Goal: Task Accomplishment & Management: Use online tool/utility

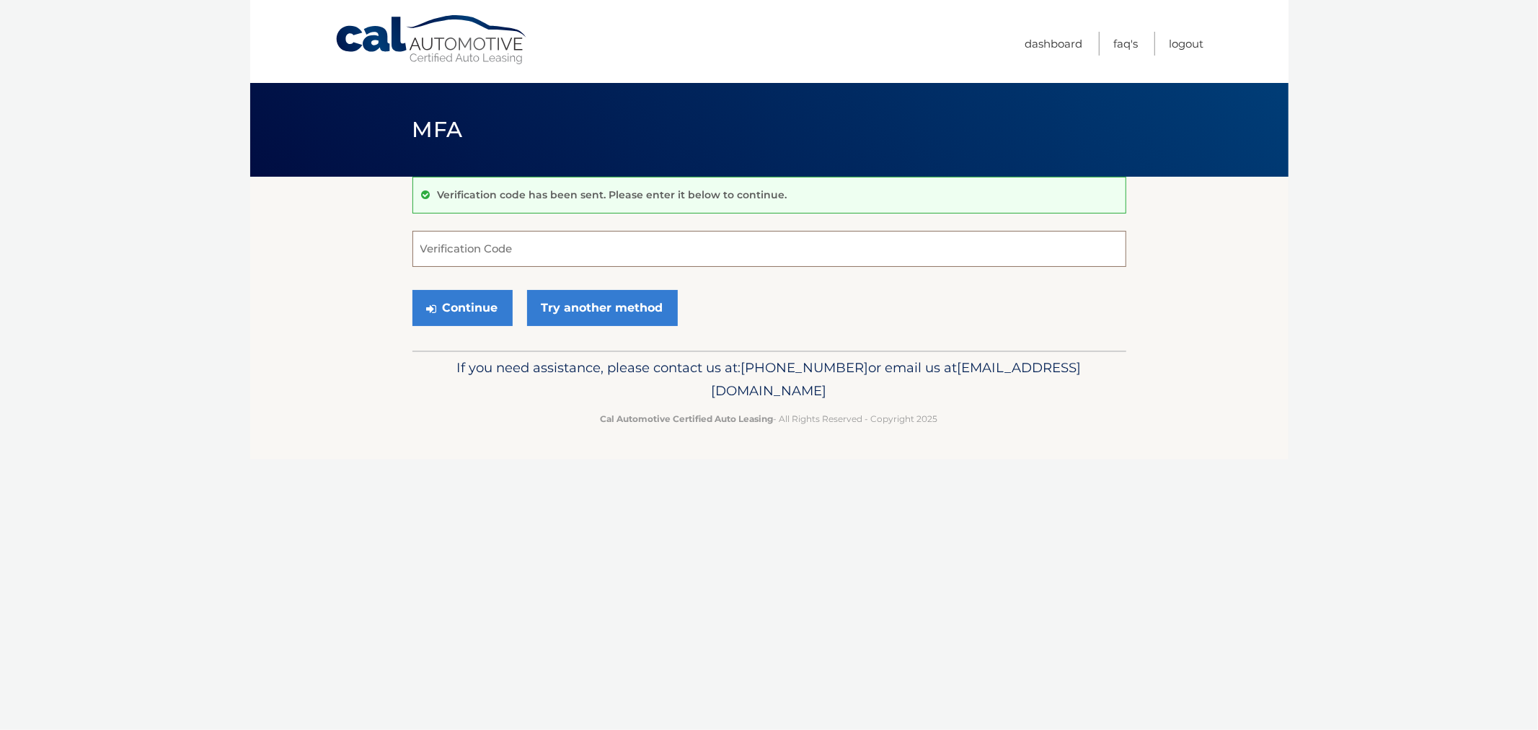
click at [458, 251] on input "Verification Code" at bounding box center [770, 249] width 714 height 36
type input "899309"
click at [413, 290] on button "Continue" at bounding box center [463, 308] width 100 height 36
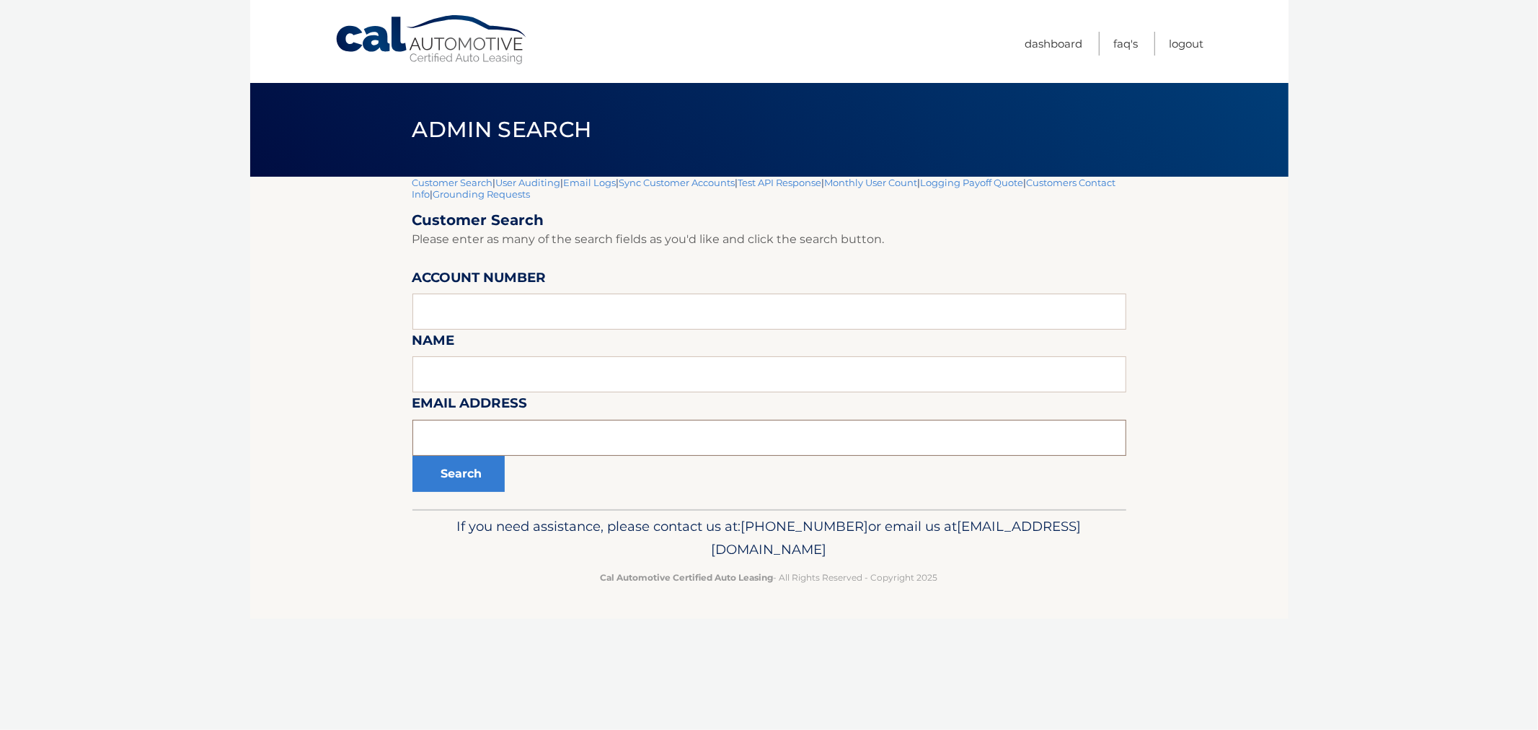
click at [552, 431] on input "text" at bounding box center [770, 438] width 714 height 36
drag, startPoint x: 508, startPoint y: 330, endPoint x: 506, endPoint y: 309, distance: 21.0
click at [507, 328] on form "Customer Search Please enter as many of the search fields as you'd like and cli…" at bounding box center [770, 351] width 714 height 281
click at [506, 308] on input "text" at bounding box center [770, 312] width 714 height 36
paste input "44455528540"
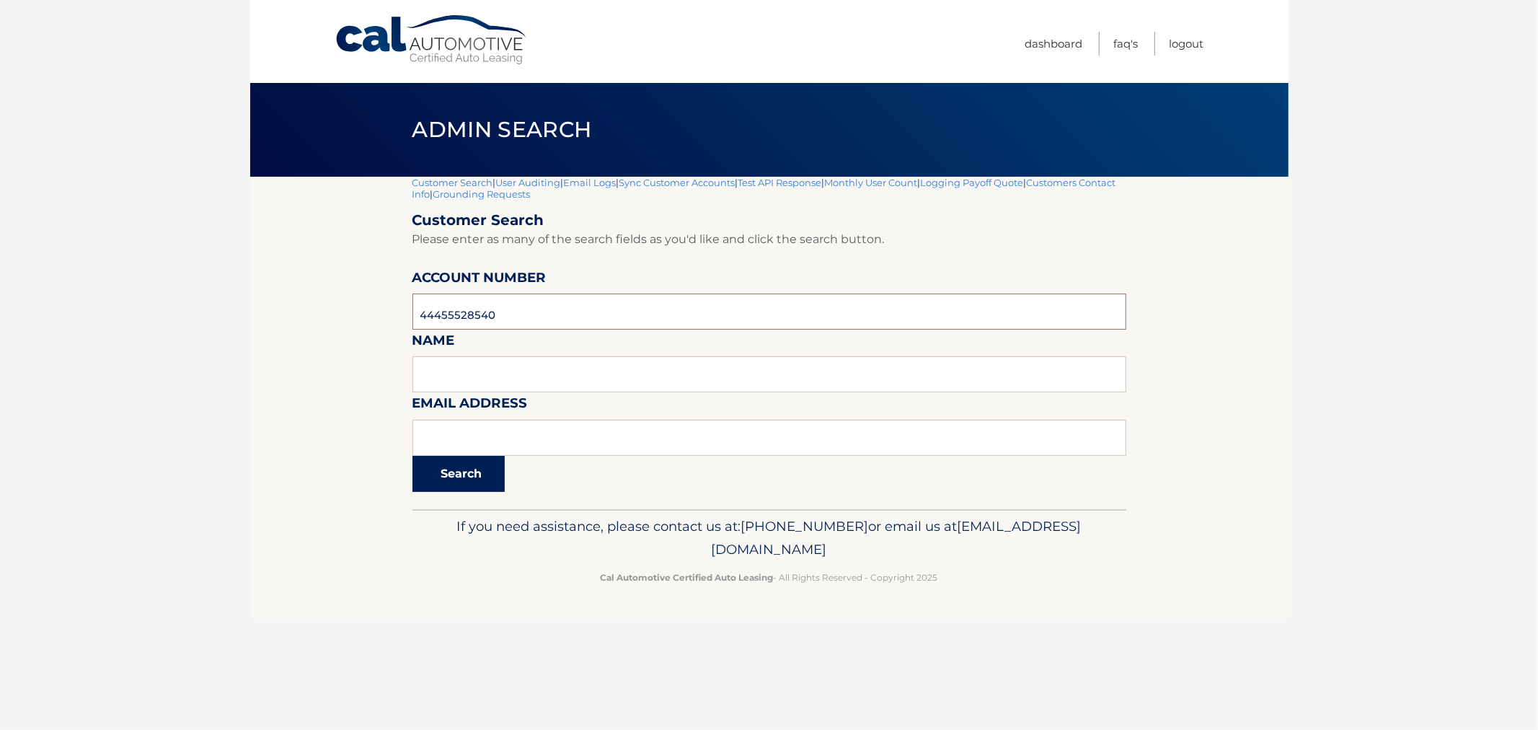
type input "44455528540"
click at [433, 474] on button "Search" at bounding box center [459, 474] width 92 height 36
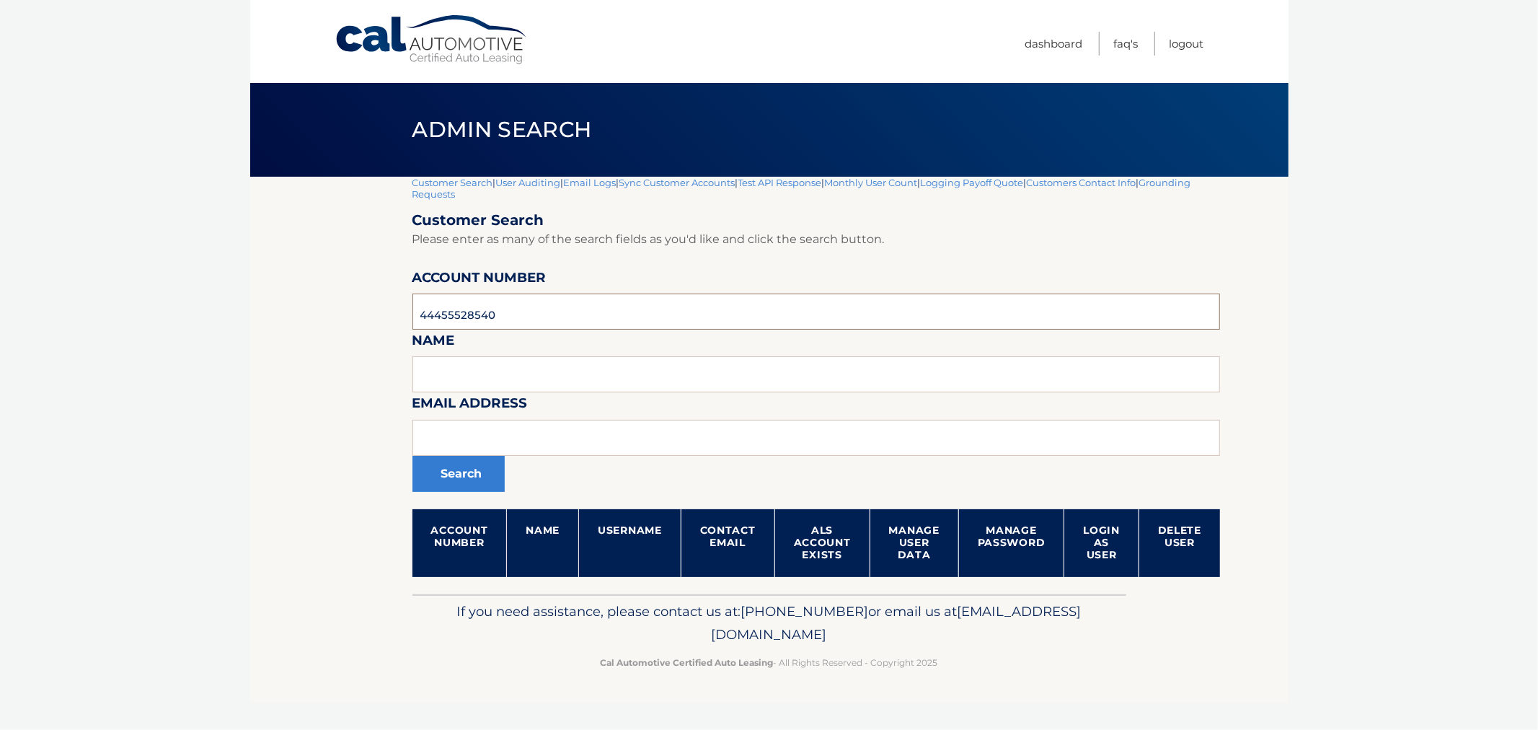
drag, startPoint x: 531, startPoint y: 311, endPoint x: 299, endPoint y: 307, distance: 231.5
click at [290, 305] on section "Customer Search | User Auditing | Email Logs | Sync Customer Accounts | Test AP…" at bounding box center [769, 386] width 1039 height 418
paste input "44455528287"
type input "44455528287"
click at [413, 456] on button "Search" at bounding box center [459, 474] width 92 height 36
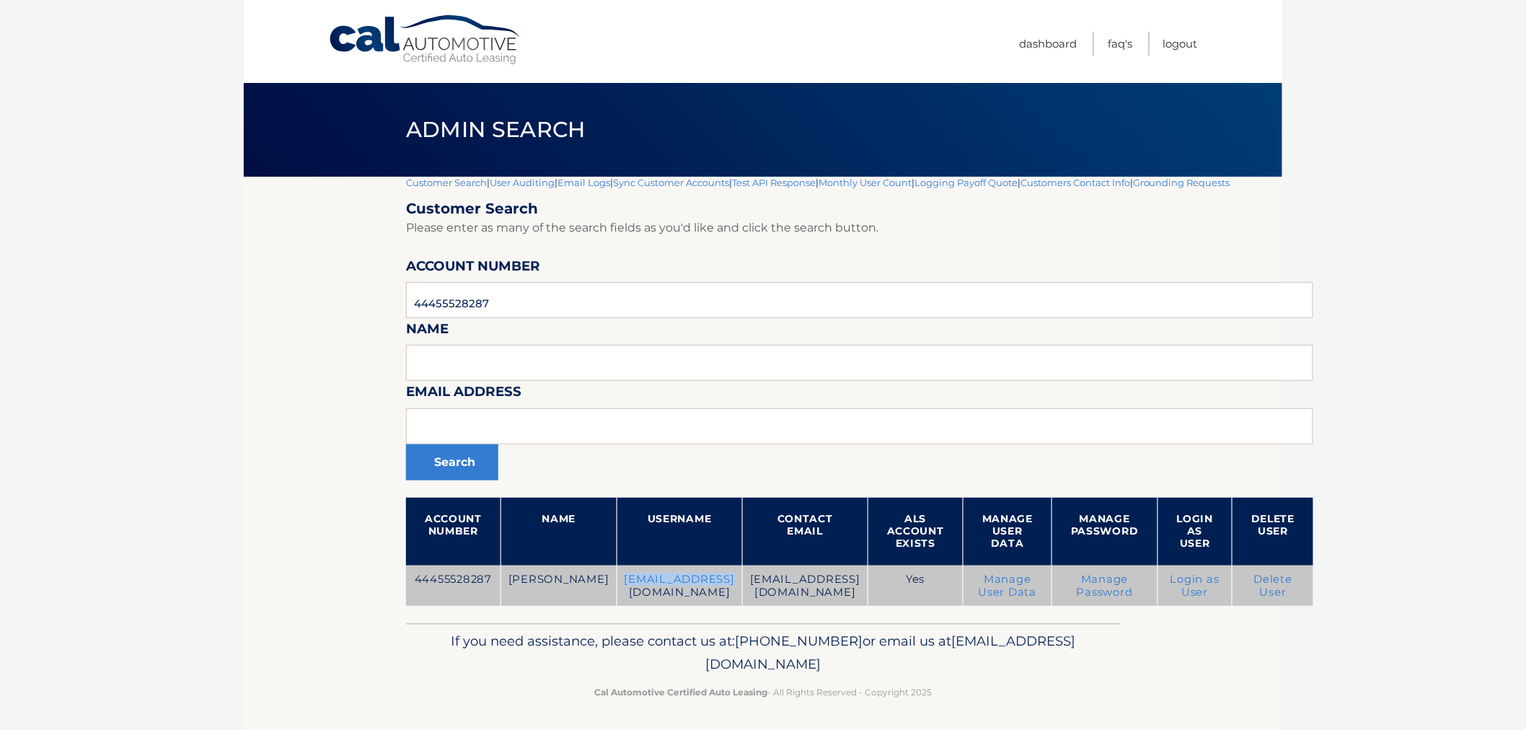
drag, startPoint x: 573, startPoint y: 589, endPoint x: 686, endPoint y: 599, distance: 113.6
click at [686, 599] on td "[EMAIL_ADDRESS][DOMAIN_NAME]" at bounding box center [679, 585] width 125 height 41
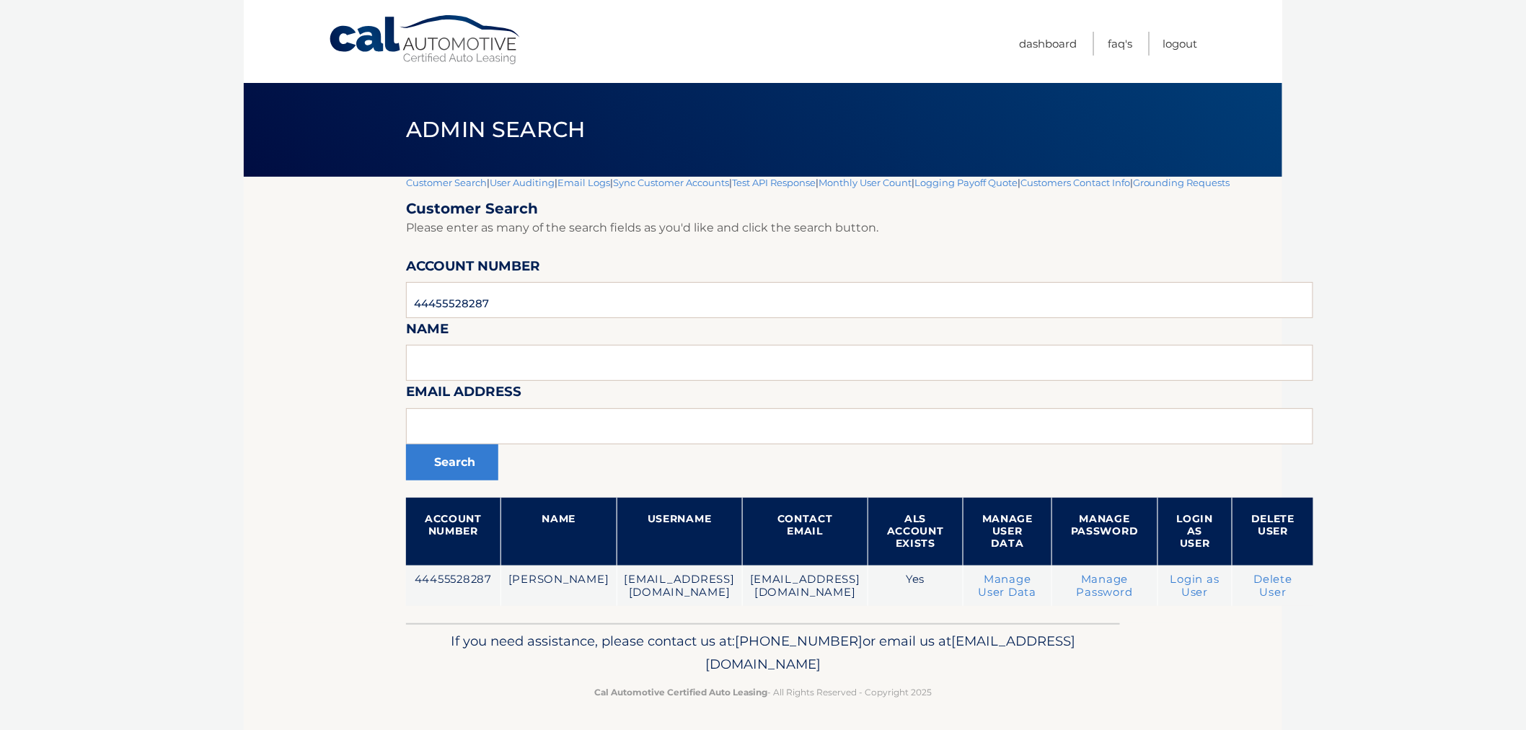
click at [649, 674] on p "If you need assistance, please contact us at: [PHONE_NUMBER] or email us at [EM…" at bounding box center [762, 653] width 695 height 46
